Goal: Transaction & Acquisition: Purchase product/service

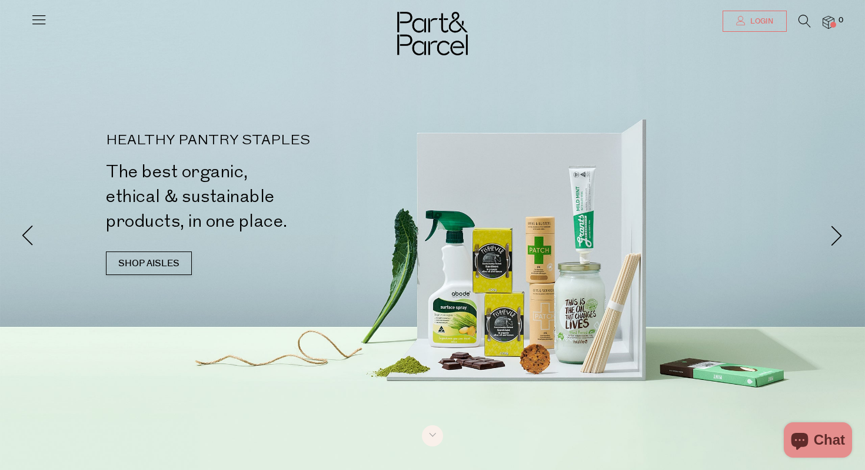
click at [752, 15] on link "Login" at bounding box center [755, 21] width 64 height 21
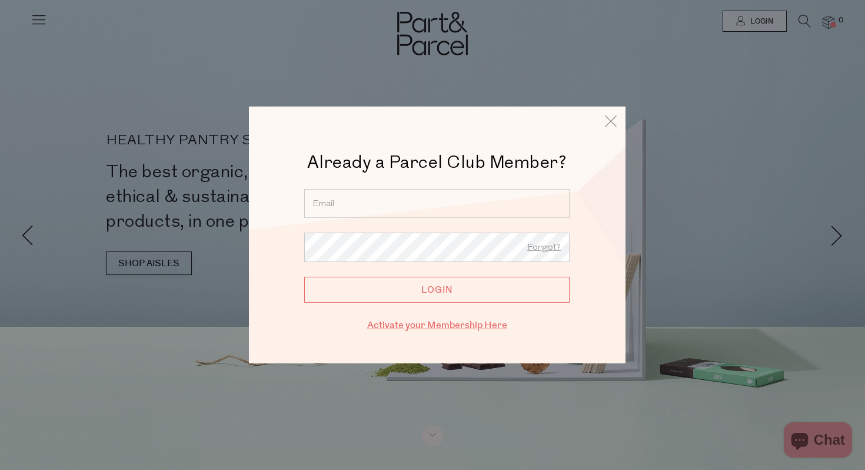
click at [461, 327] on link "Activate your Membership Here" at bounding box center [437, 325] width 140 height 14
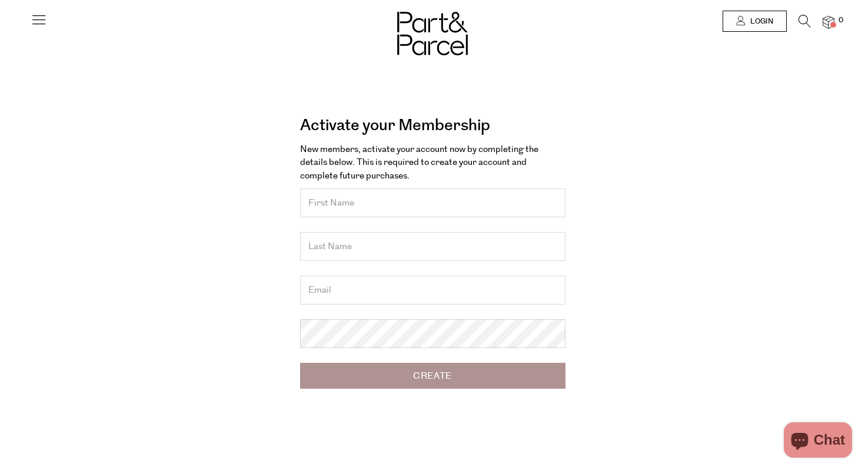
click at [385, 198] on input "text" at bounding box center [432, 202] width 265 height 29
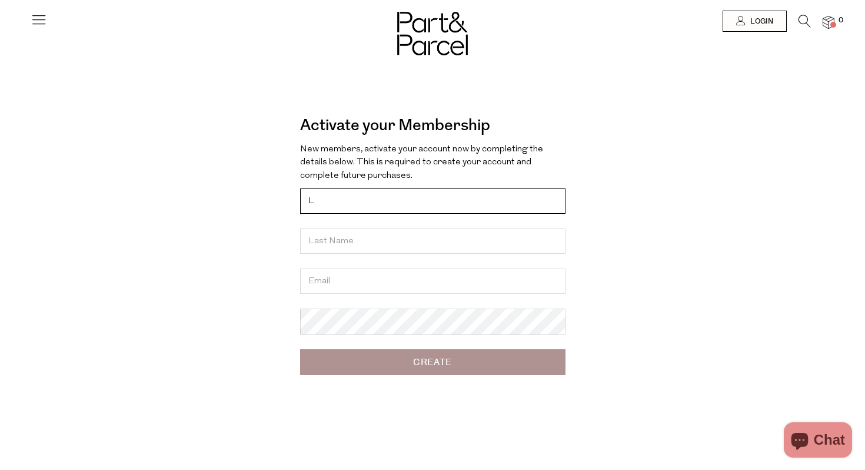
click at [424, 192] on input "L" at bounding box center [432, 200] width 265 height 25
click at [362, 204] on input "L" at bounding box center [432, 200] width 265 height 25
type input "Lily"
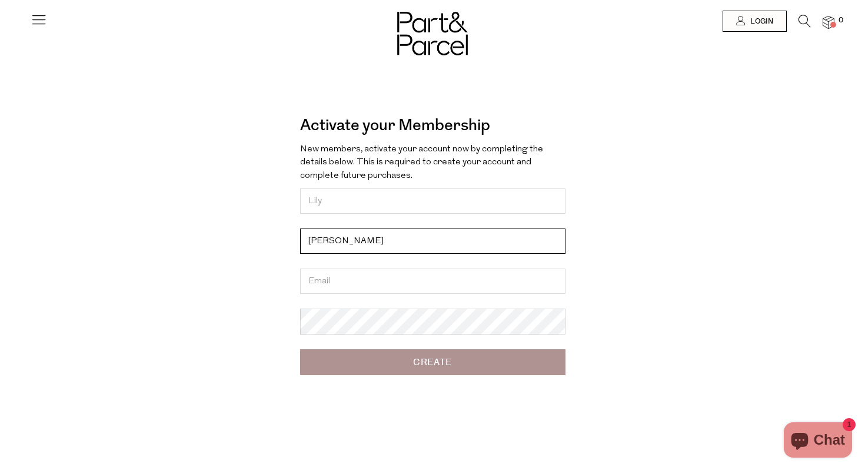
type input "Cooper"
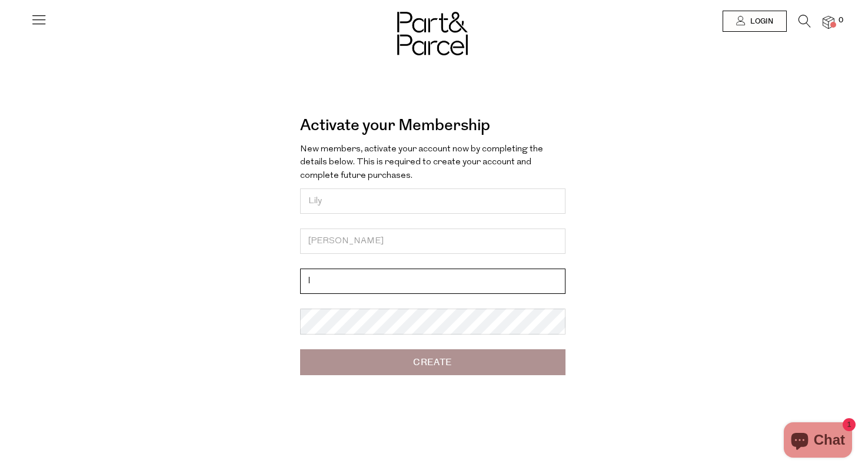
type input "lilycooper.naturopathy@gmail.com"
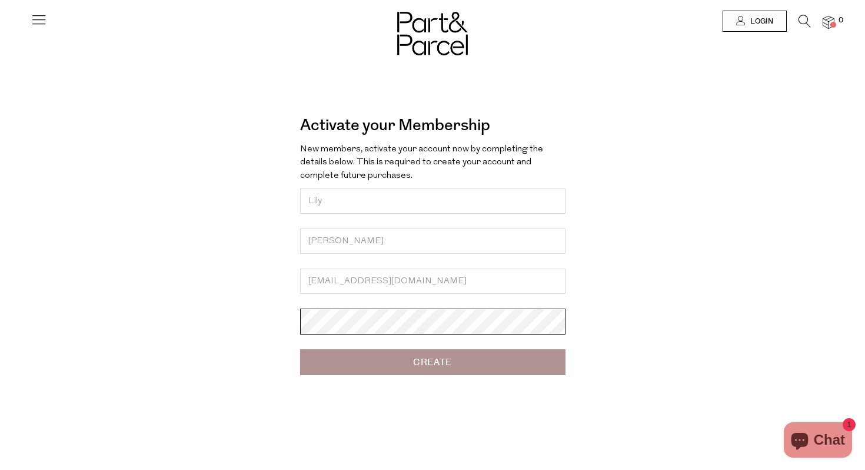
click at [300, 349] on input "Create" at bounding box center [432, 362] width 265 height 26
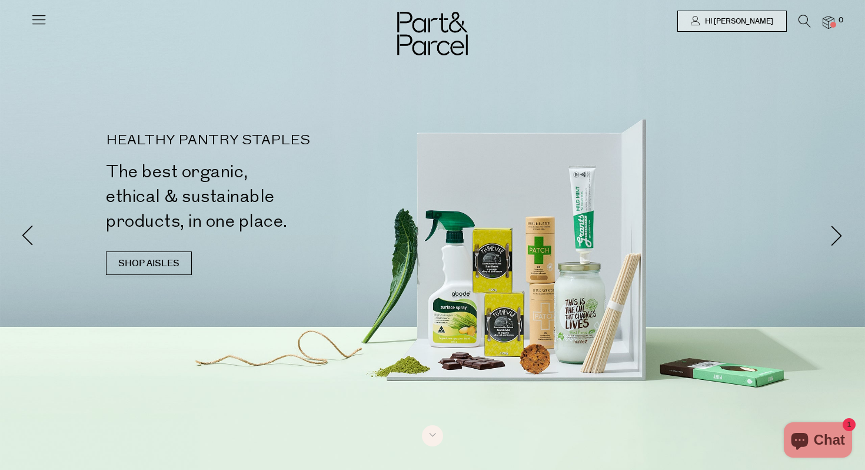
click at [45, 18] on icon at bounding box center [39, 19] width 16 height 16
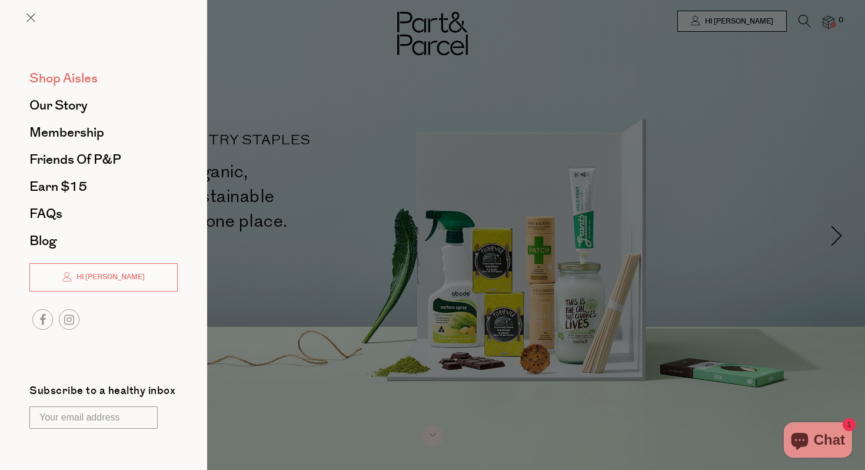
click at [58, 77] on span "Shop Aisles" at bounding box center [63, 78] width 68 height 19
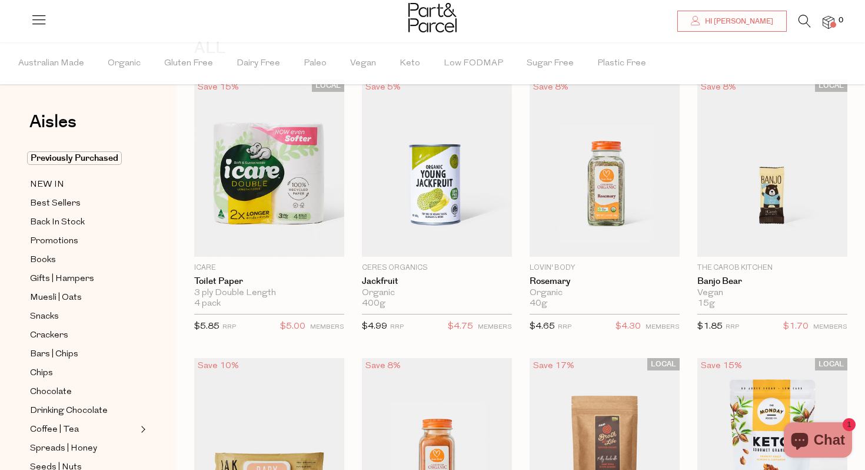
scroll to position [76, 0]
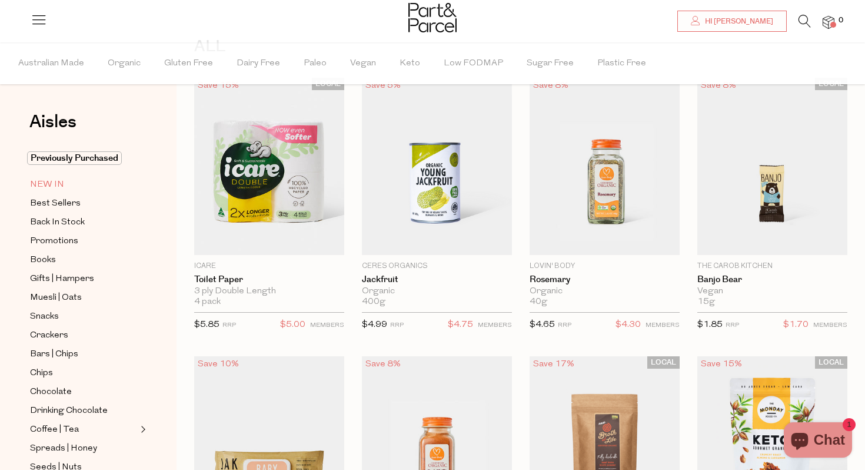
click at [49, 182] on span "NEW IN" at bounding box center [47, 185] width 34 height 14
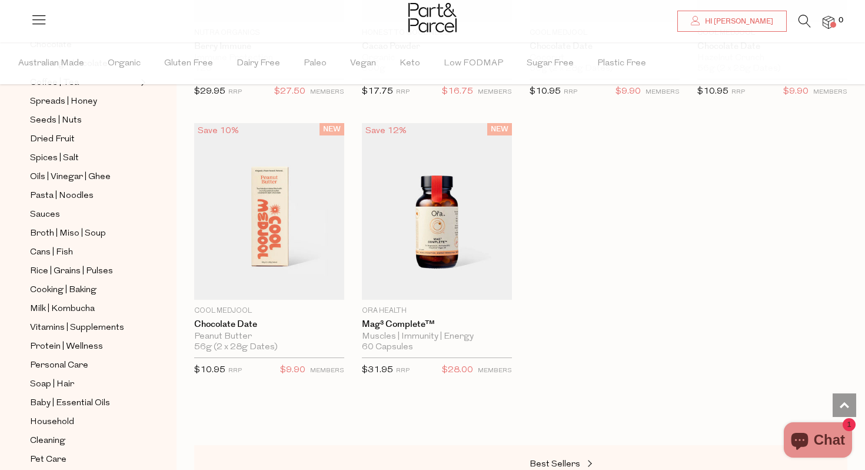
scroll to position [370, 0]
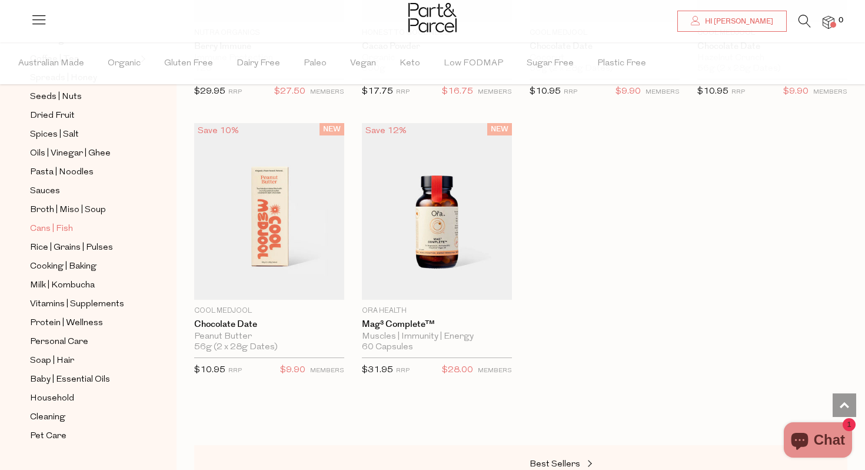
click at [56, 223] on span "Cans | Fish" at bounding box center [51, 229] width 43 height 14
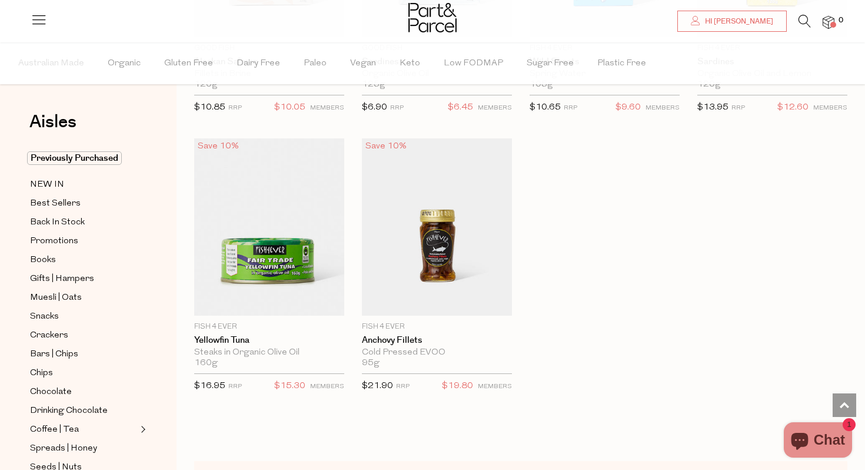
click at [802, 22] on icon at bounding box center [805, 21] width 12 height 13
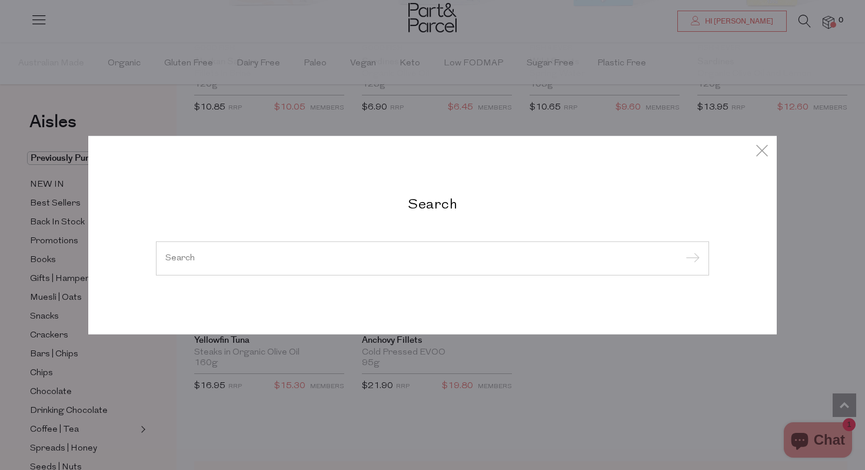
click at [558, 252] on div at bounding box center [432, 258] width 553 height 34
click at [300, 258] on input "search" at bounding box center [432, 258] width 534 height 9
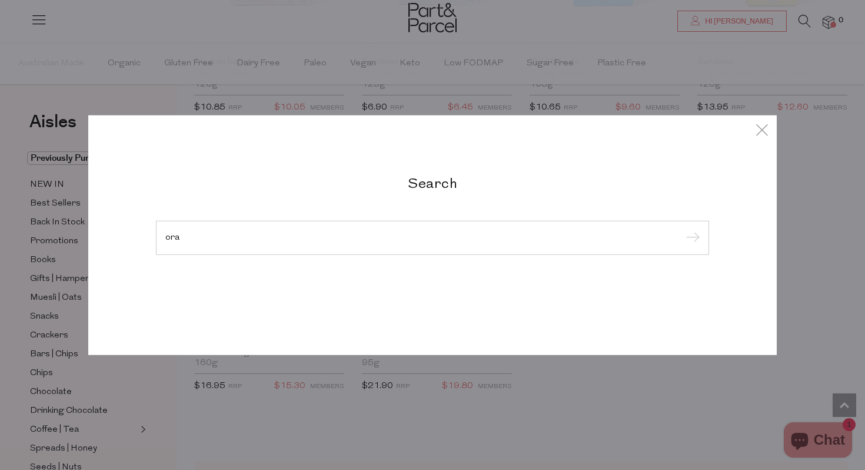
type input "ora"
click at [682, 230] on input "submit" at bounding box center [691, 239] width 18 height 18
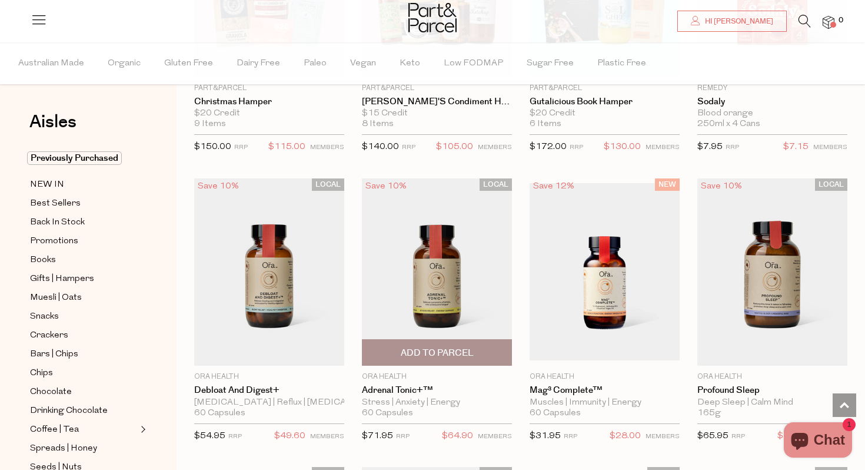
scroll to position [1108, 0]
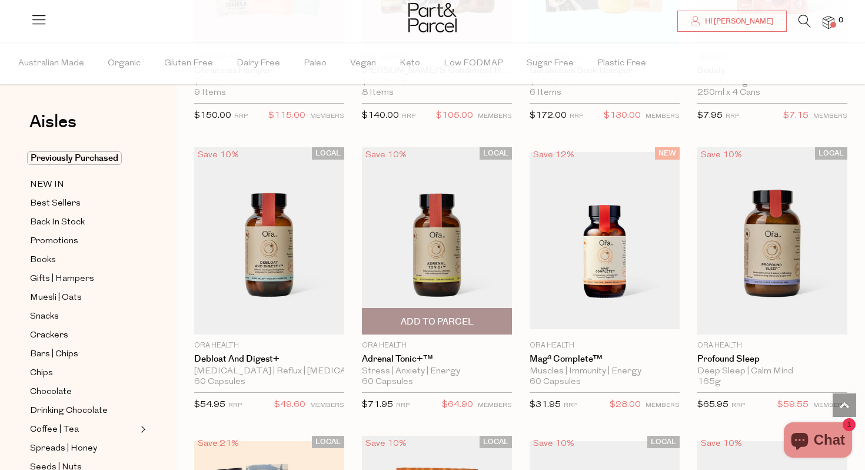
click at [421, 230] on img at bounding box center [437, 241] width 150 height 188
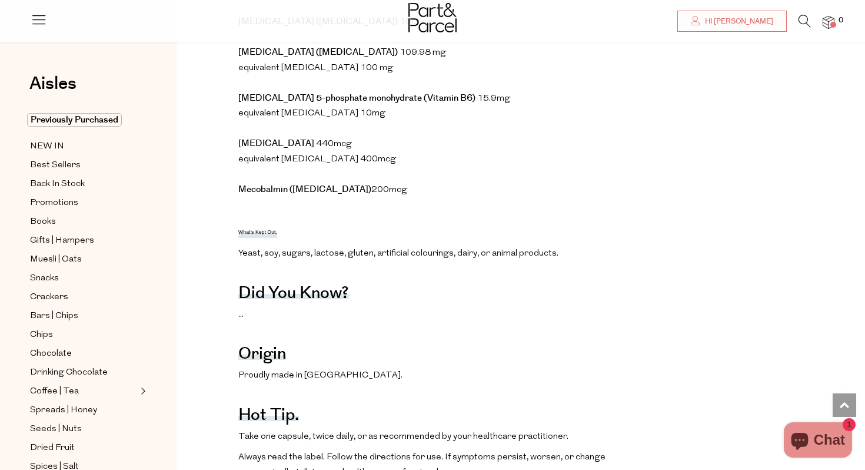
scroll to position [1094, 0]
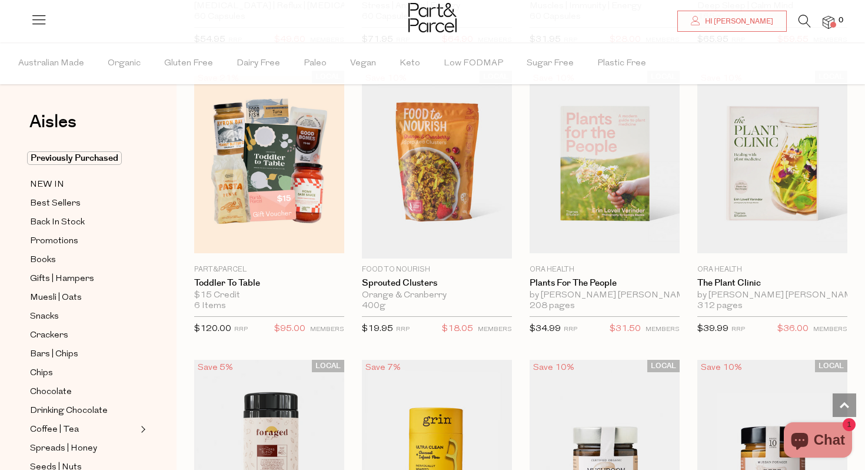
scroll to position [1477, 0]
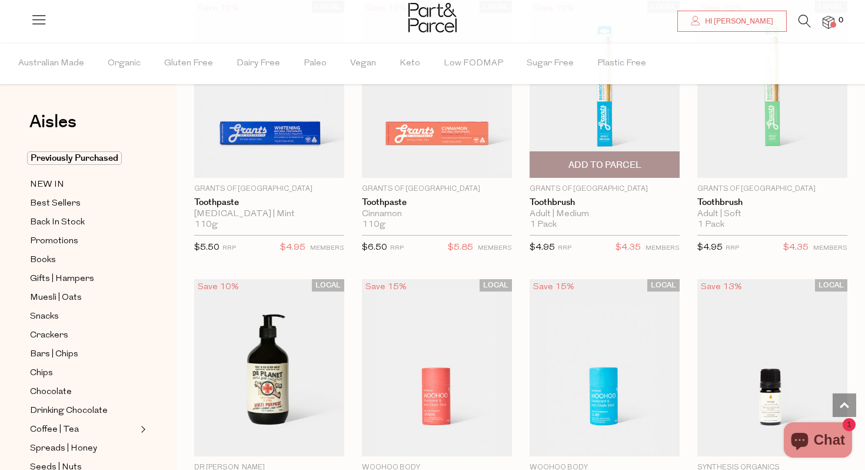
scroll to position [4629, 0]
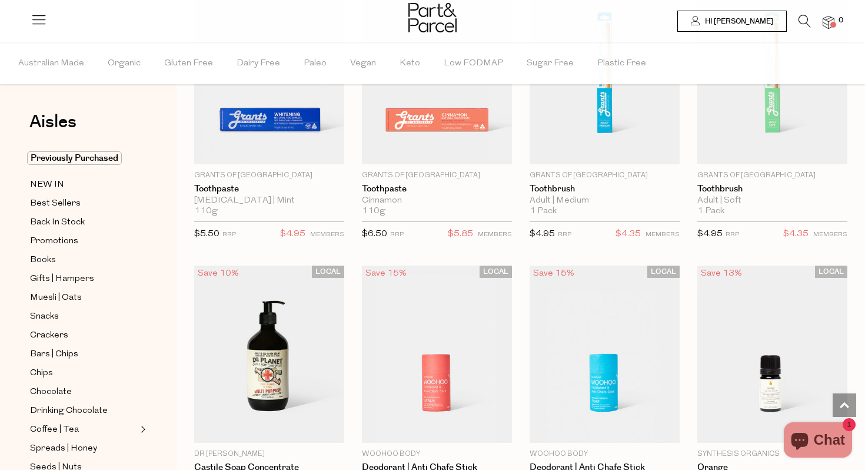
click at [759, 16] on span "Hi [PERSON_NAME]" at bounding box center [737, 21] width 71 height 10
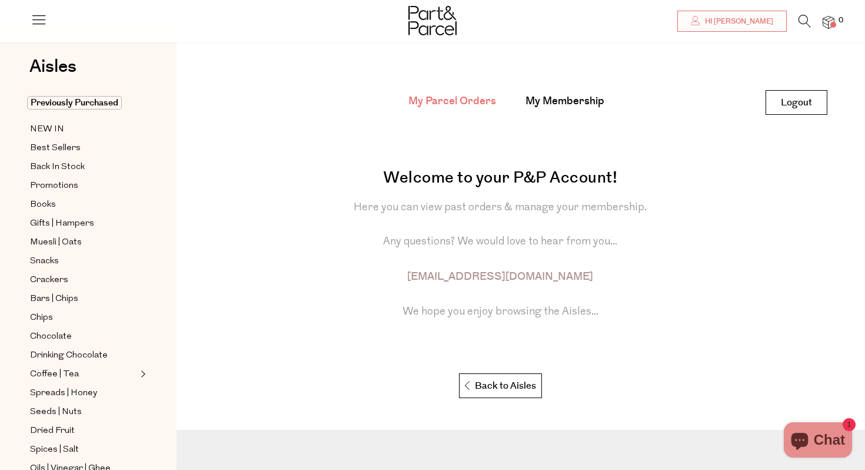
scroll to position [43, 0]
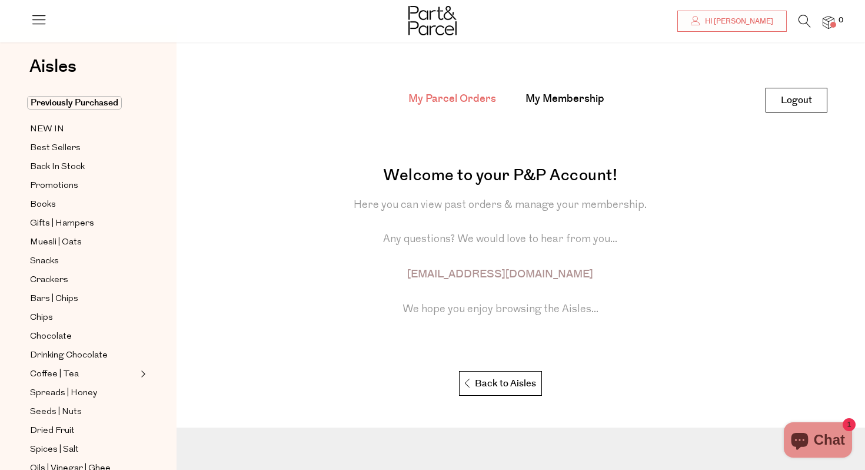
click at [593, 84] on main "My Parcel Orders My Membership Logout Logout Welcome to your P&P Account! Here …" at bounding box center [521, 226] width 689 height 397
click at [577, 91] on link "My Membership" at bounding box center [565, 98] width 79 height 15
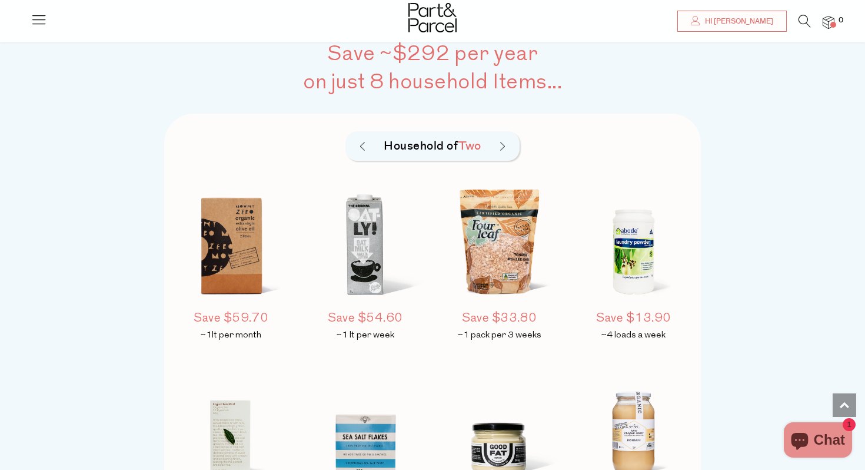
scroll to position [823, 0]
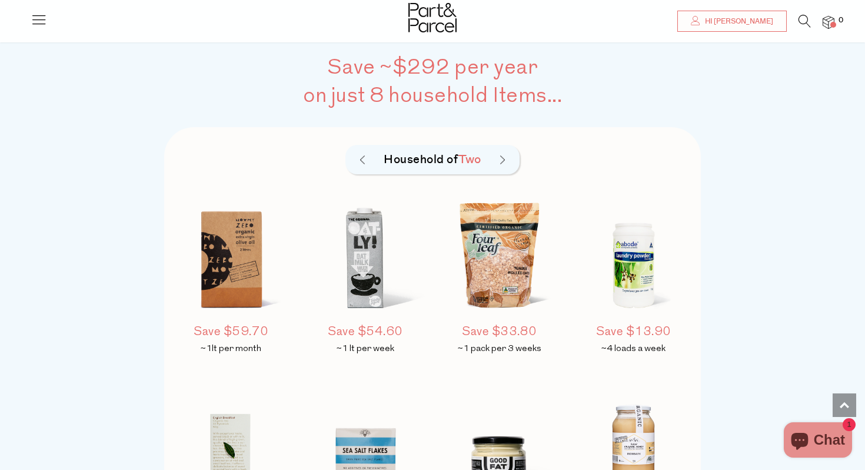
click at [360, 153] on div "Household of Two" at bounding box center [432, 159] width 175 height 29
click at [363, 162] on img at bounding box center [362, 159] width 5 height 9
click at [504, 156] on img at bounding box center [502, 159] width 5 height 9
click at [363, 160] on img at bounding box center [362, 159] width 5 height 9
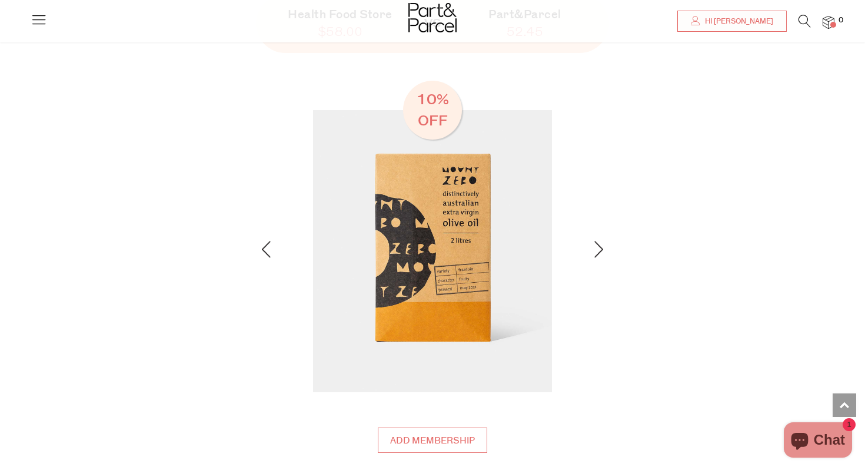
scroll to position [1569, 0]
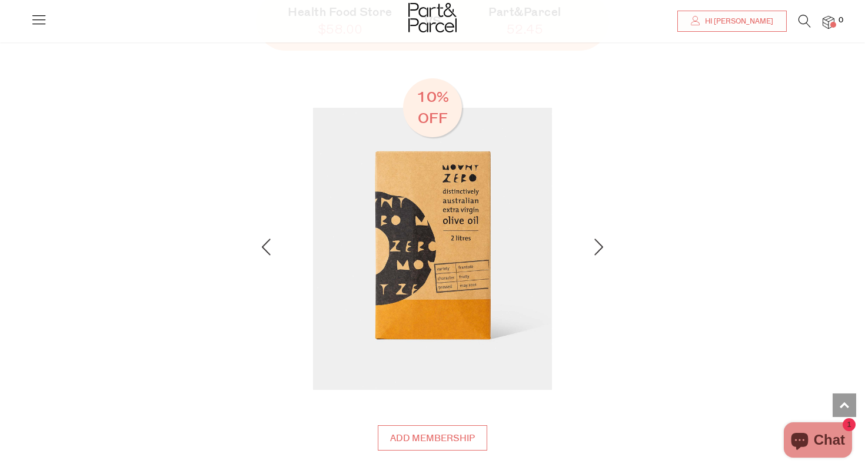
click at [604, 244] on div "Savings for every product Health Food Store $58.00 VS Part&Parcel 52.45 10% off" at bounding box center [432, 162] width 633 height 456
click at [599, 247] on img at bounding box center [598, 246] width 9 height 16
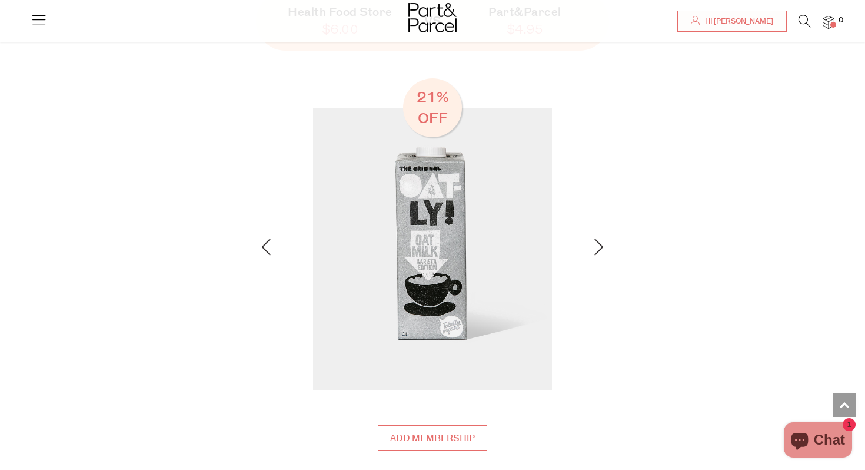
click at [599, 247] on img at bounding box center [598, 246] width 9 height 16
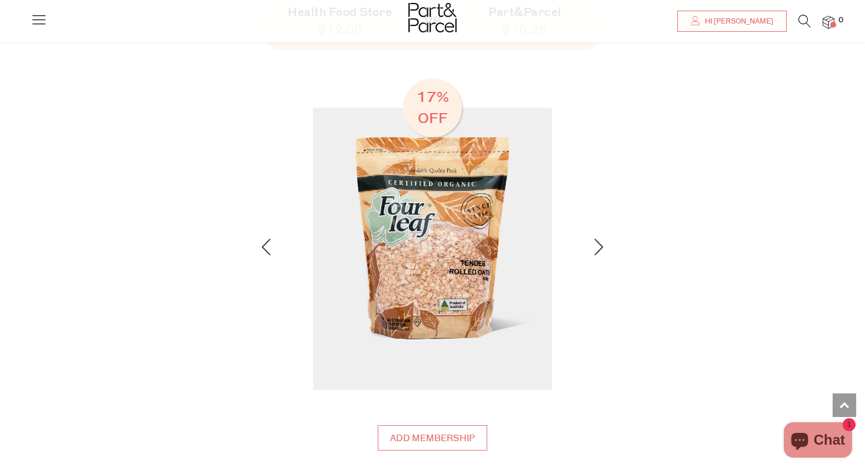
click at [599, 247] on img at bounding box center [598, 246] width 9 height 16
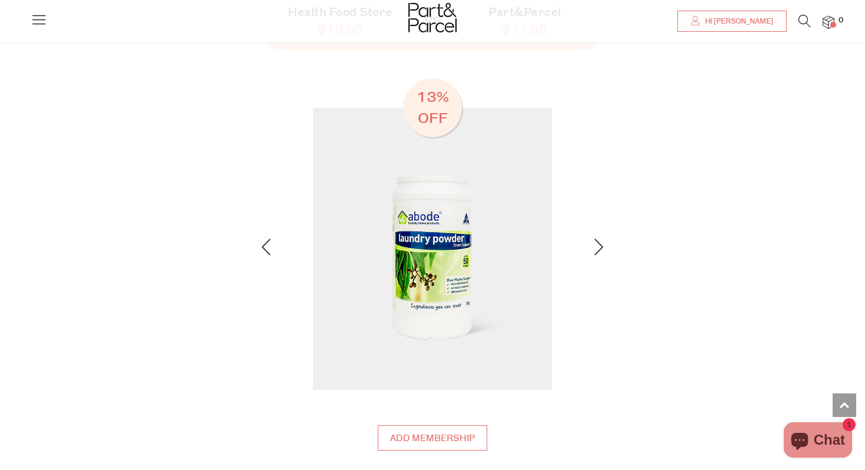
click at [599, 247] on img at bounding box center [598, 246] width 9 height 16
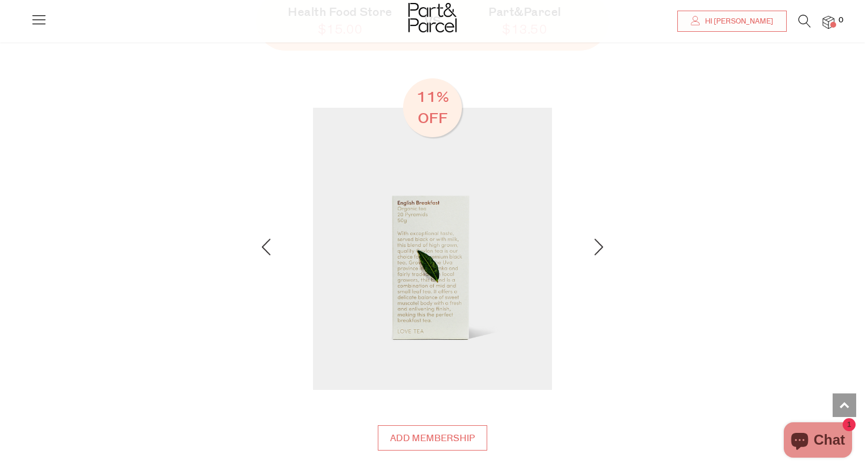
click at [599, 247] on img at bounding box center [598, 246] width 9 height 16
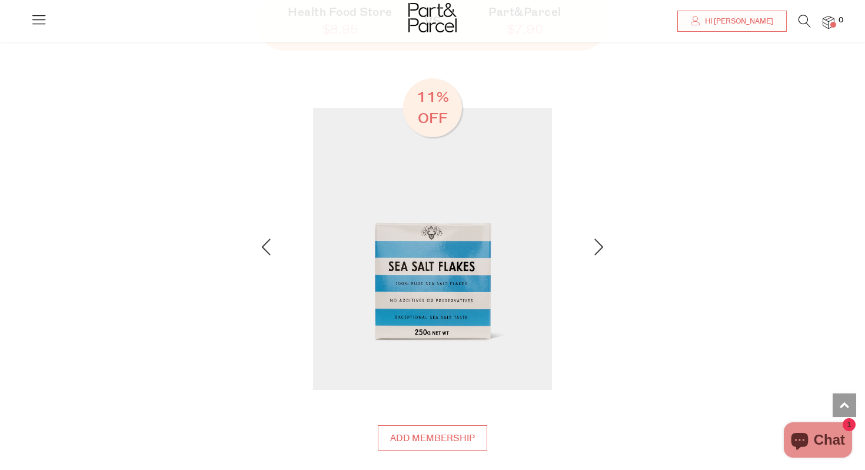
click at [268, 245] on img at bounding box center [266, 246] width 9 height 16
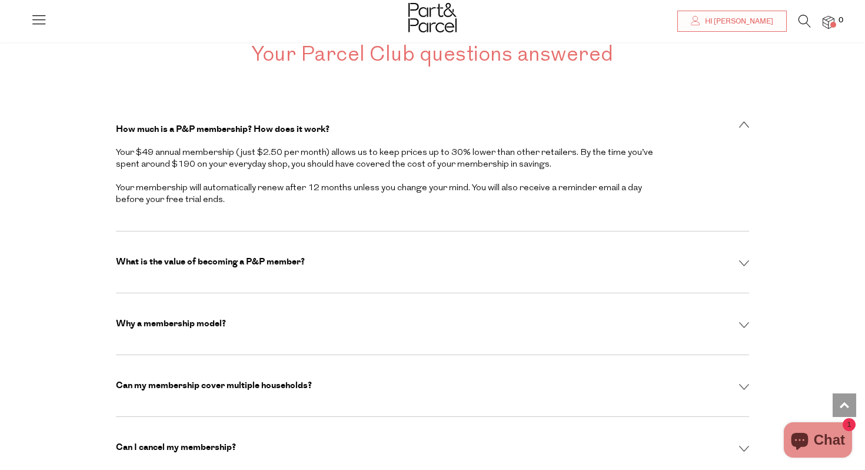
scroll to position [3689, 0]
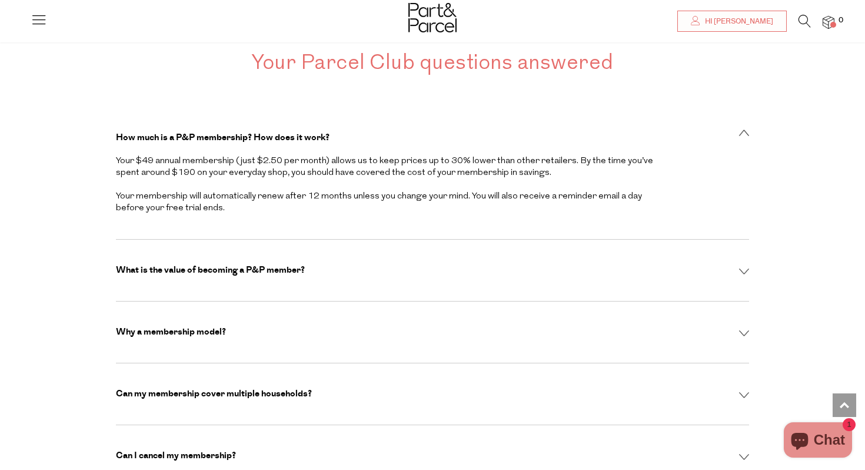
click at [159, 240] on div "What is the value of becoming a P&P member? Becoming a P&P member gives you acc…" at bounding box center [432, 271] width 633 height 62
click at [156, 240] on div "What is the value of becoming a P&P member? Becoming a P&P member gives you acc…" at bounding box center [432, 271] width 633 height 62
click at [741, 268] on img at bounding box center [744, 271] width 10 height 6
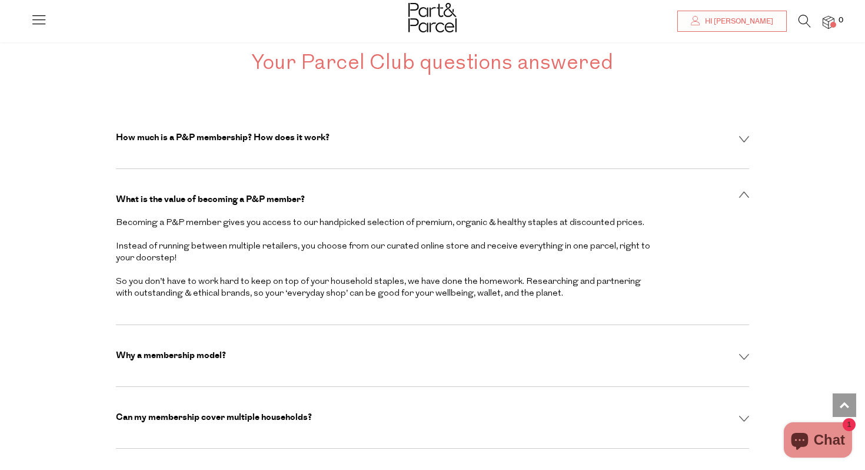
click at [744, 354] on img at bounding box center [744, 357] width 10 height 6
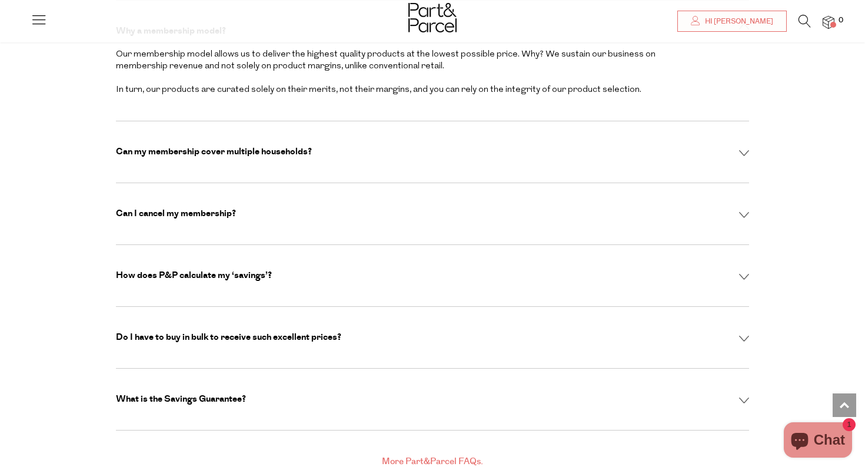
scroll to position [3903, 0]
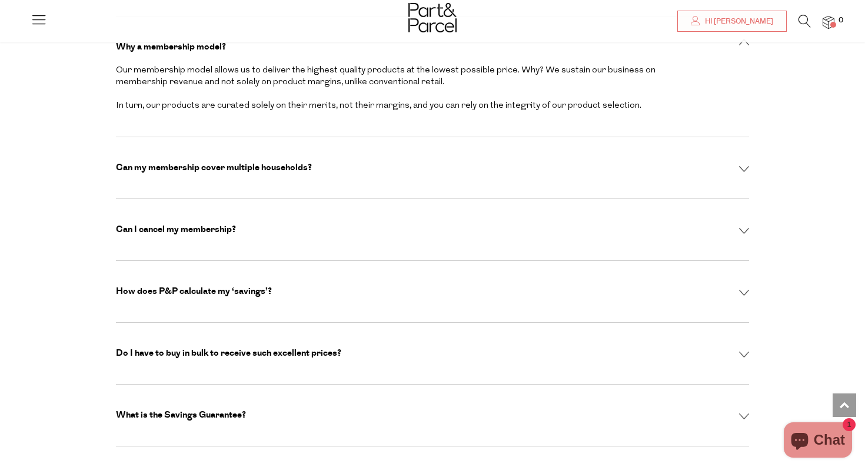
click at [736, 162] on div "Can my membership cover multiple households?" at bounding box center [432, 168] width 633 height 12
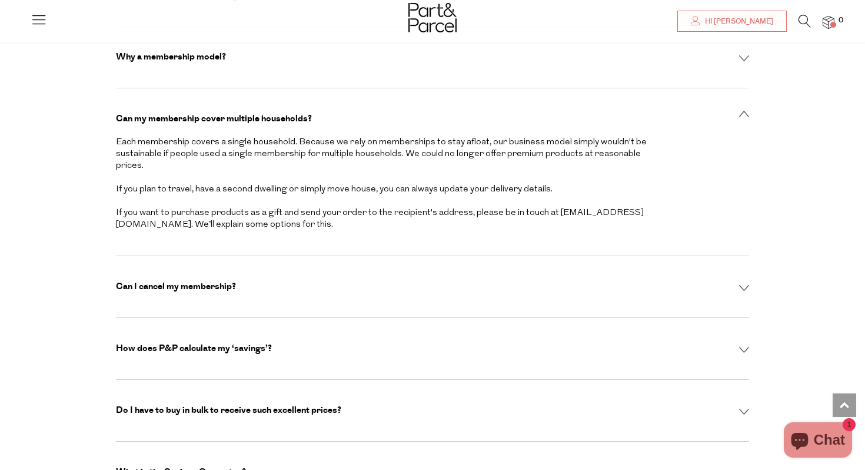
scroll to position [3888, 0]
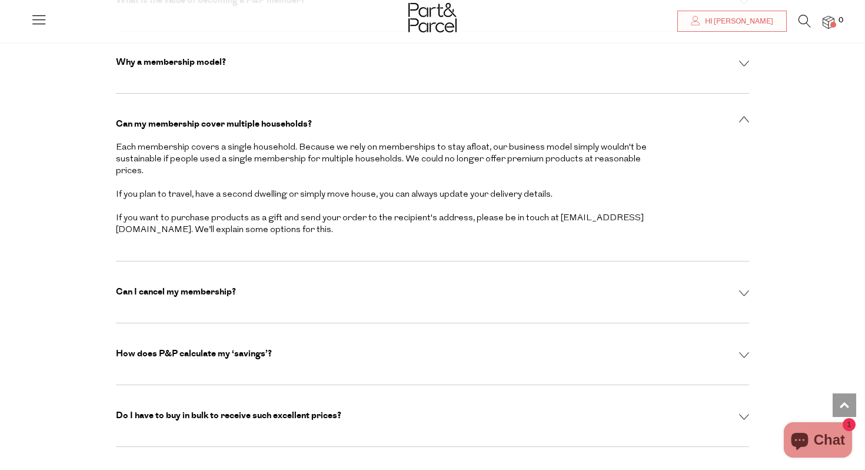
click at [32, 22] on icon at bounding box center [39, 19] width 16 height 16
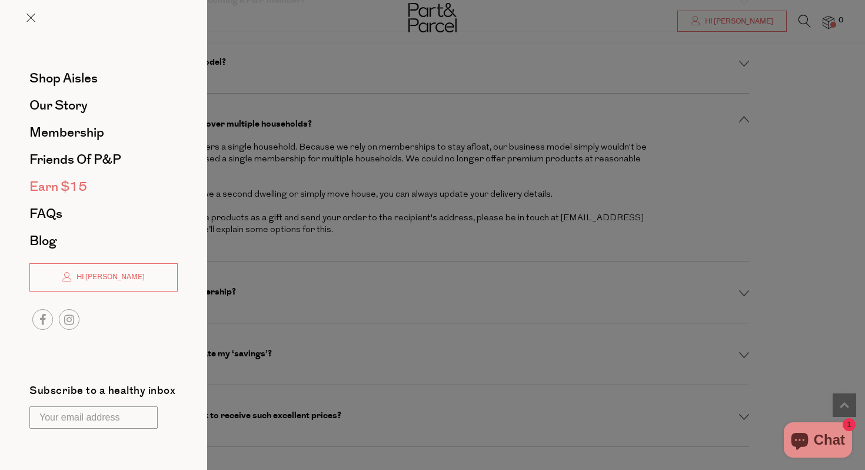
click at [55, 191] on span "Earn $15" at bounding box center [58, 186] width 58 height 19
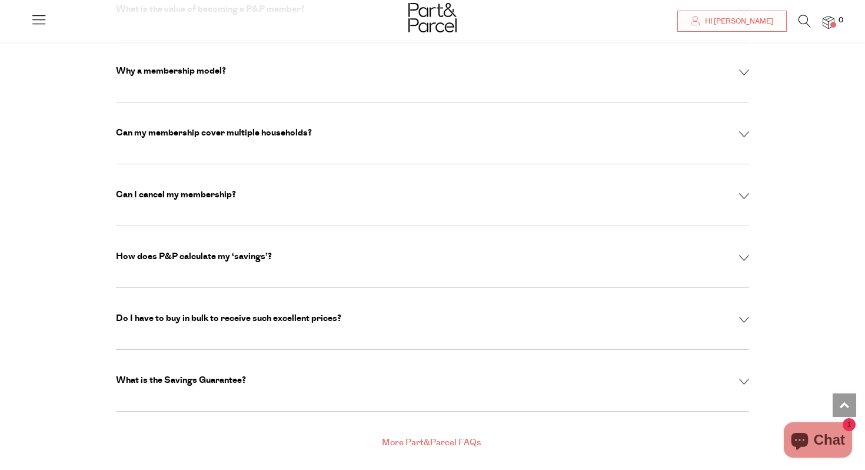
click at [37, 19] on icon at bounding box center [39, 19] width 16 height 16
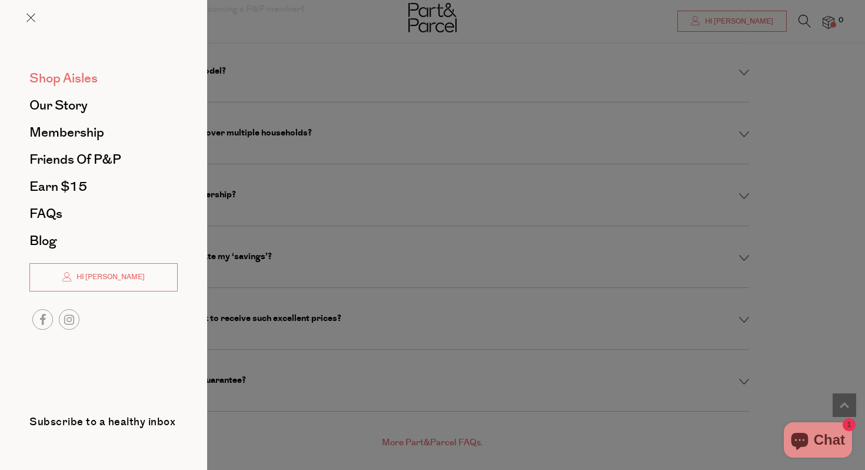
click at [46, 82] on span "Shop Aisles" at bounding box center [63, 78] width 68 height 19
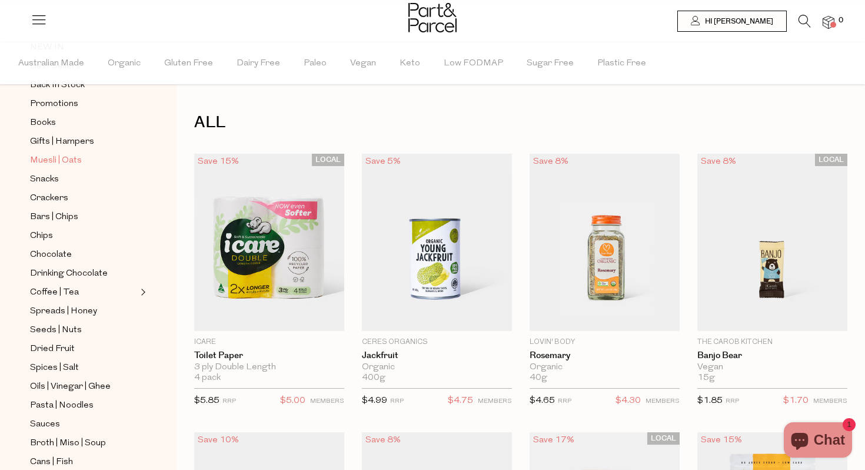
scroll to position [139, 0]
click at [68, 272] on span "Drinking Chocolate" at bounding box center [69, 272] width 78 height 14
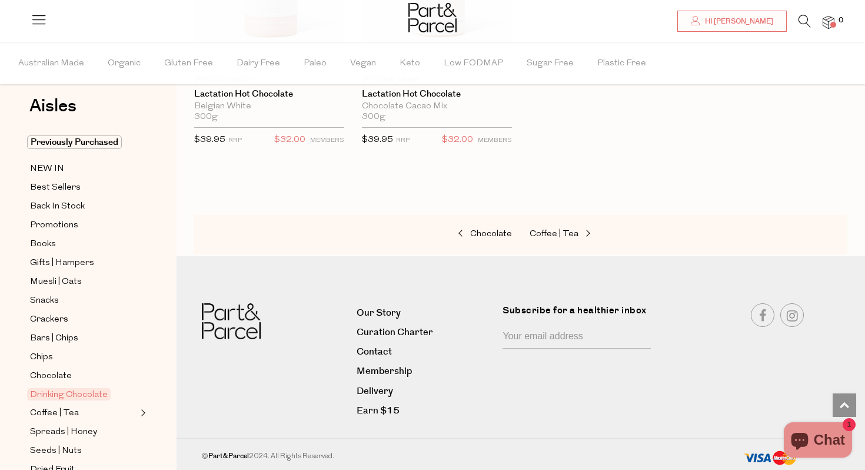
scroll to position [1394, 0]
click at [60, 413] on span "Coffee | Tea" at bounding box center [54, 413] width 49 height 14
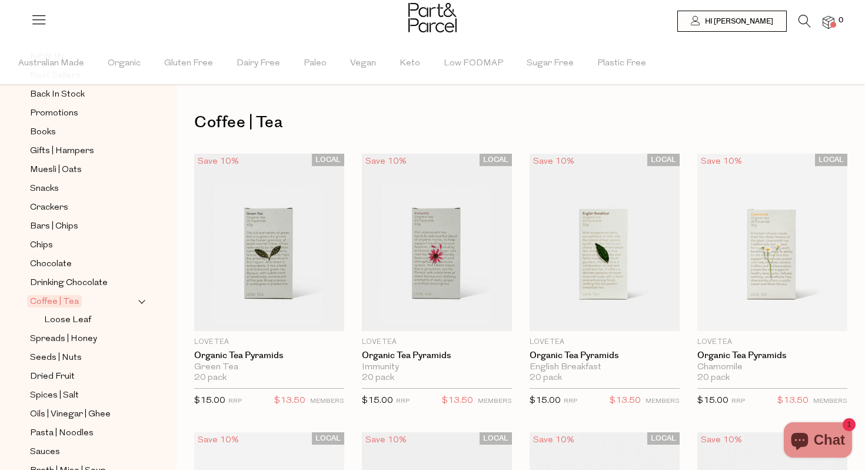
scroll to position [128, 0]
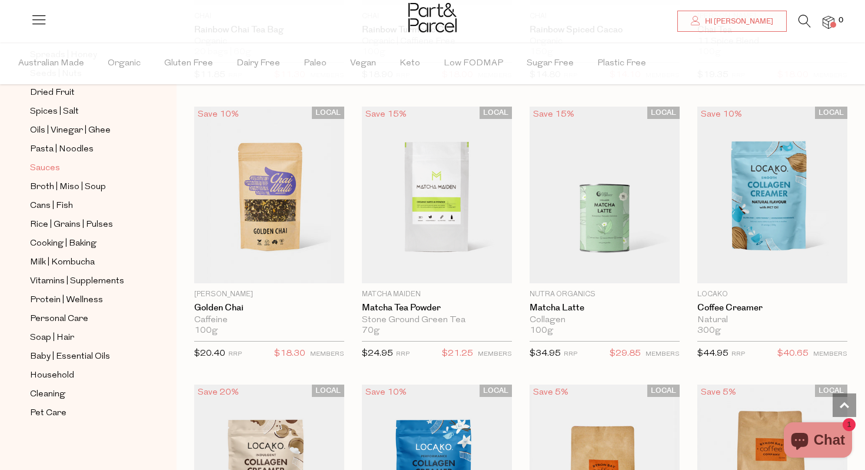
scroll to position [413, 0]
click at [41, 315] on span "Personal Care" at bounding box center [59, 318] width 58 height 14
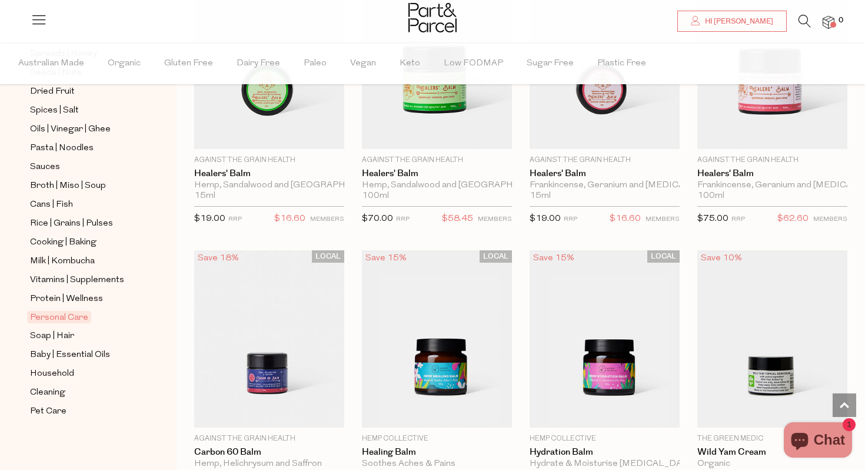
scroll to position [4695, 0]
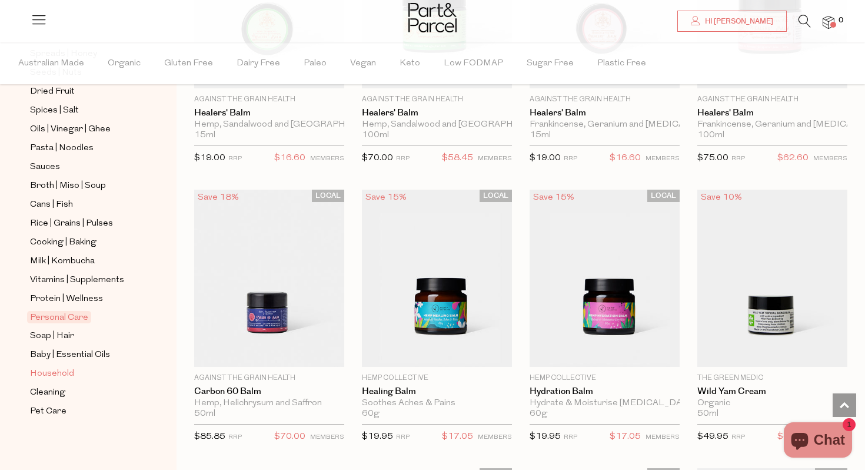
click at [55, 372] on span "Household" at bounding box center [52, 374] width 44 height 14
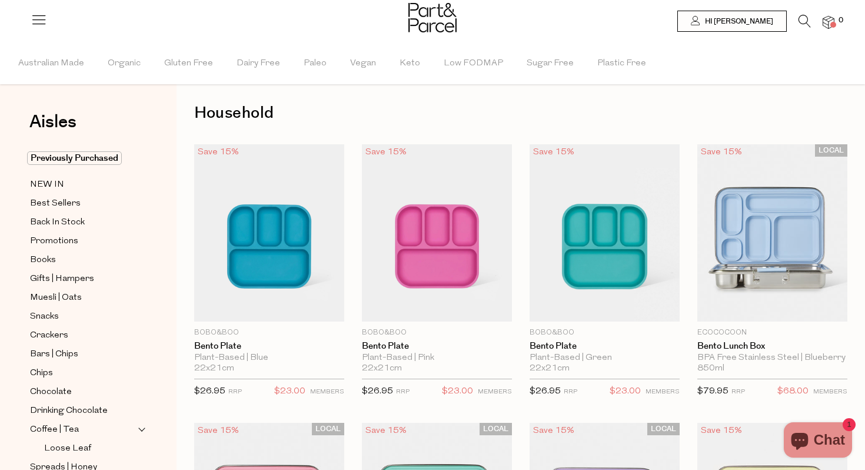
scroll to position [48, 0]
